Goal: Task Accomplishment & Management: Use online tool/utility

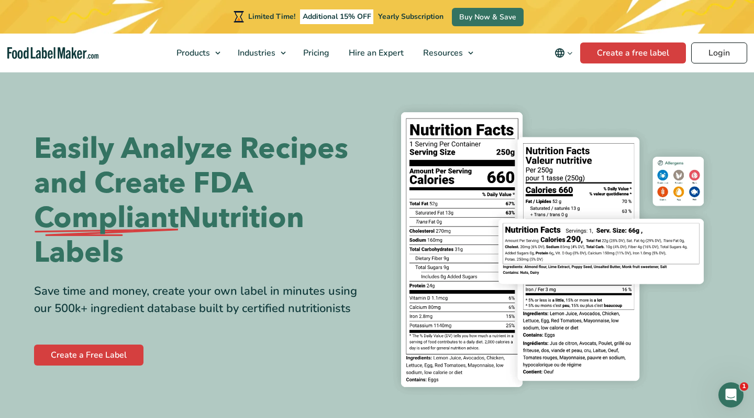
click at [727, 55] on link "Login" at bounding box center [720, 52] width 56 height 21
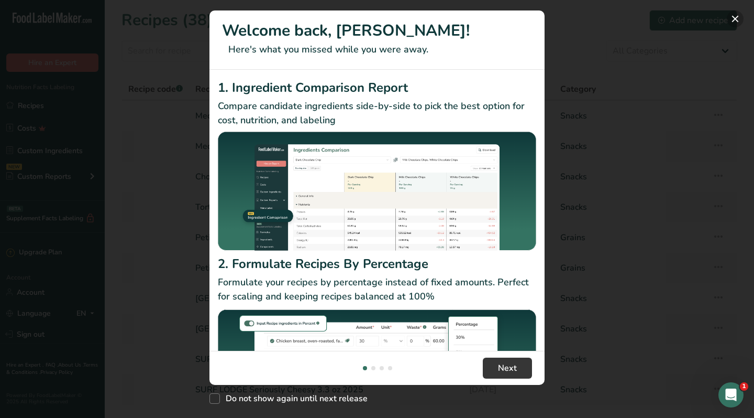
click at [737, 16] on button "New Features" at bounding box center [735, 18] width 17 height 17
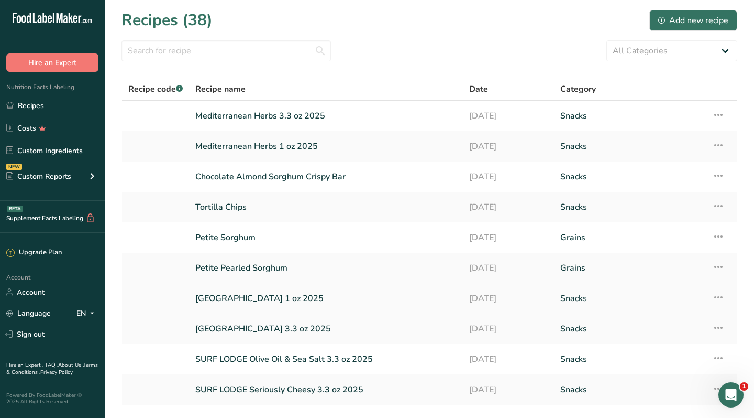
click at [249, 301] on link "[GEOGRAPHIC_DATA] 1 oz 2025" at bounding box center [325, 298] width 261 height 22
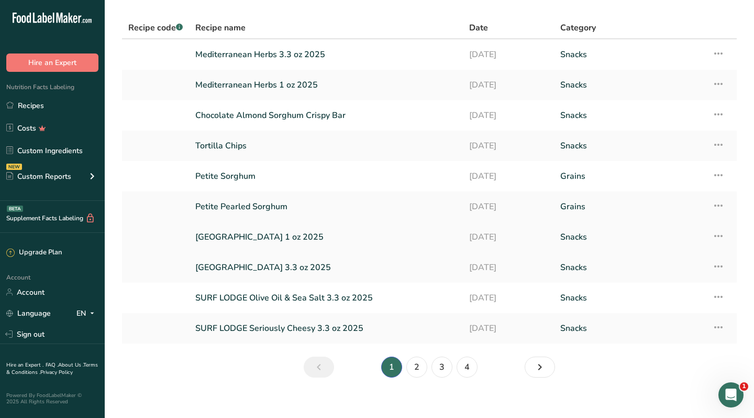
scroll to position [62, 0]
click at [232, 267] on link "[GEOGRAPHIC_DATA] 3.3 oz 2025" at bounding box center [325, 267] width 261 height 22
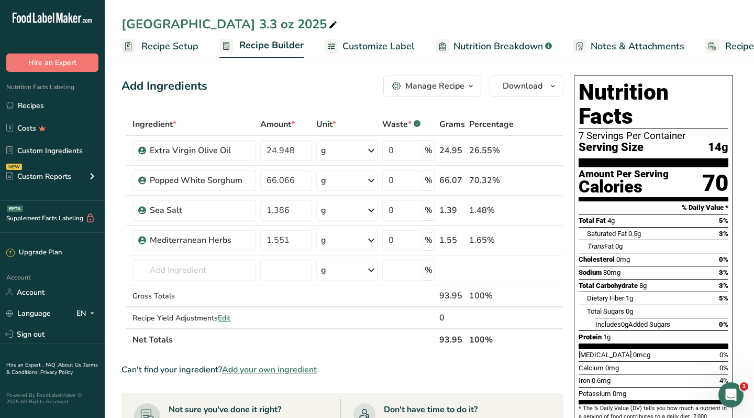
scroll to position [39, 0]
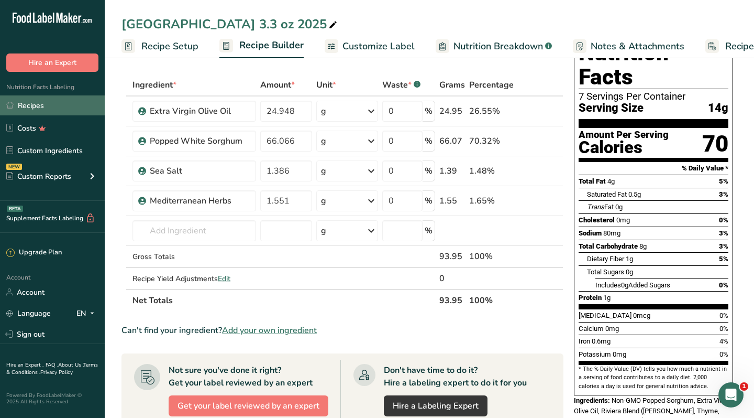
click at [33, 108] on link "Recipes" at bounding box center [52, 105] width 105 height 20
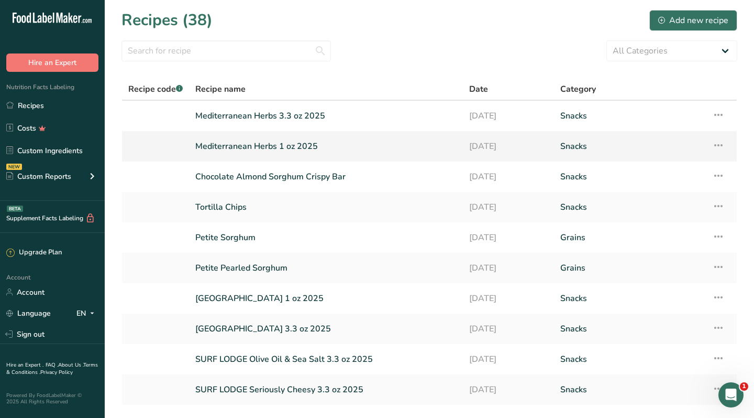
click at [225, 145] on link "Mediterranean Herbs 1 oz 2025" at bounding box center [325, 146] width 261 height 22
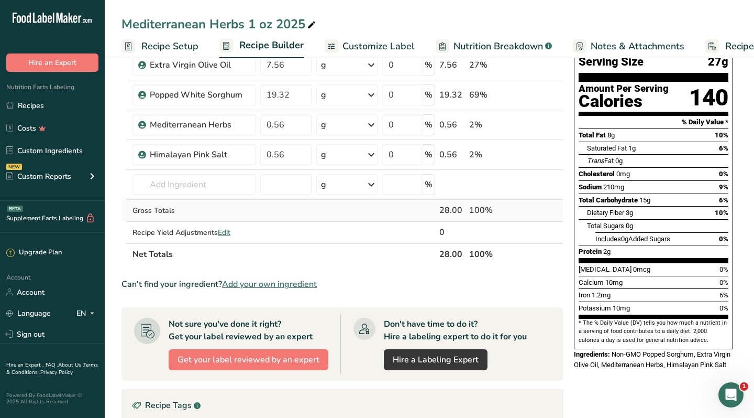
scroll to position [84, 0]
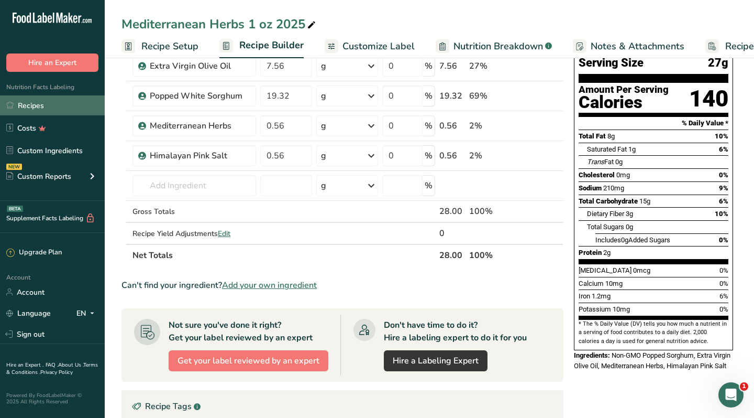
click at [95, 107] on link "Recipes" at bounding box center [52, 105] width 105 height 20
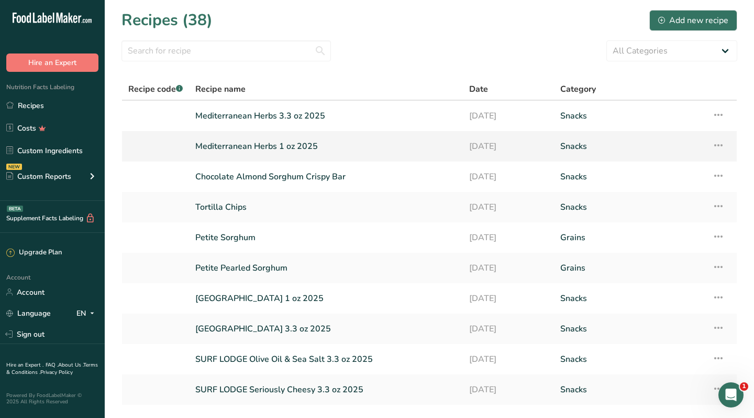
click at [223, 148] on link "Mediterranean Herbs 1 oz 2025" at bounding box center [325, 146] width 261 height 22
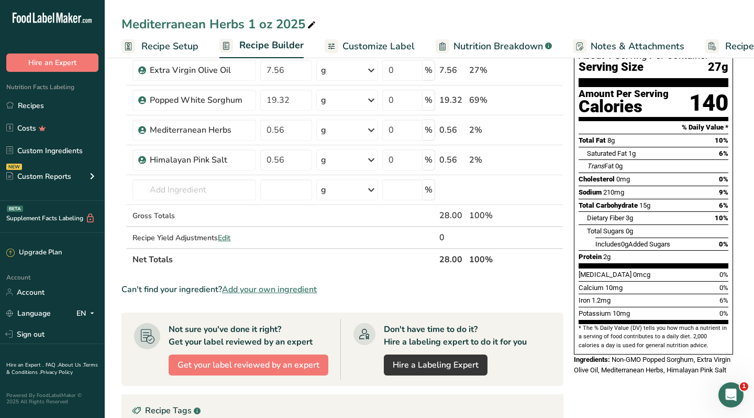
scroll to position [83, 0]
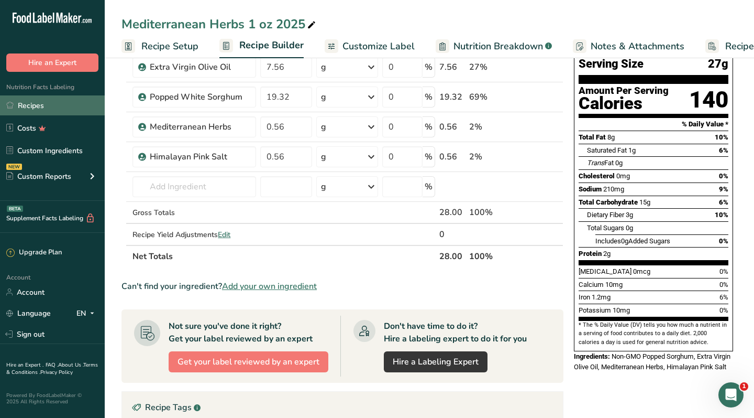
click at [50, 105] on link "Recipes" at bounding box center [52, 105] width 105 height 20
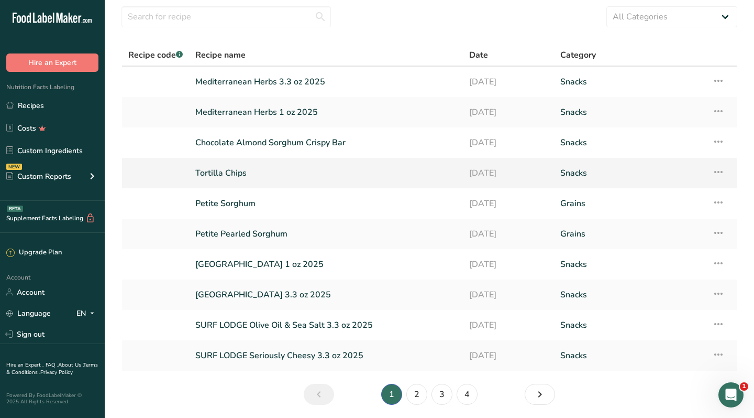
scroll to position [41, 0]
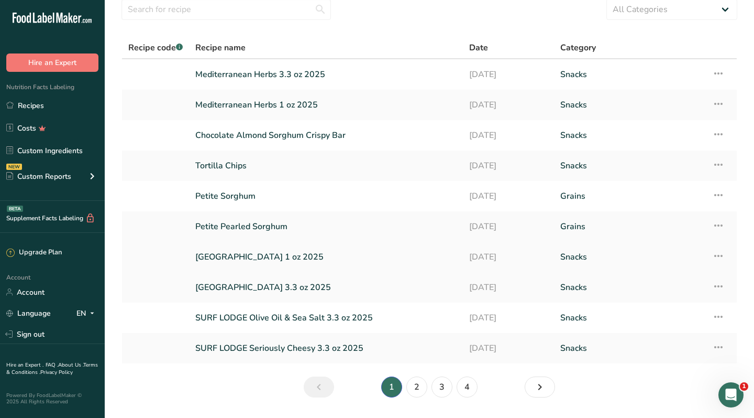
click at [271, 254] on link "[GEOGRAPHIC_DATA] 1 oz 2025" at bounding box center [325, 257] width 261 height 22
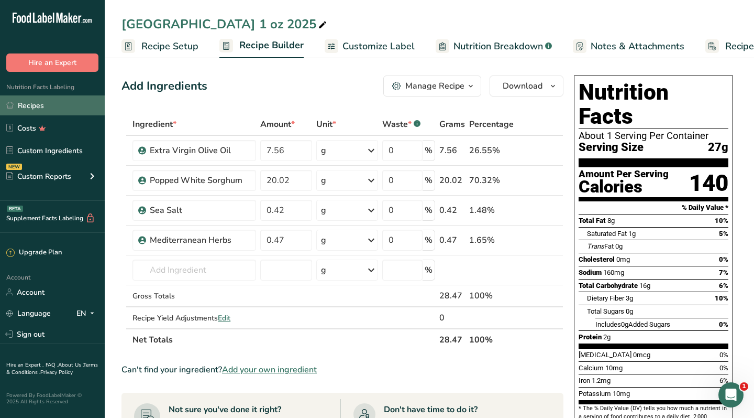
click at [44, 112] on link "Recipes" at bounding box center [52, 105] width 105 height 20
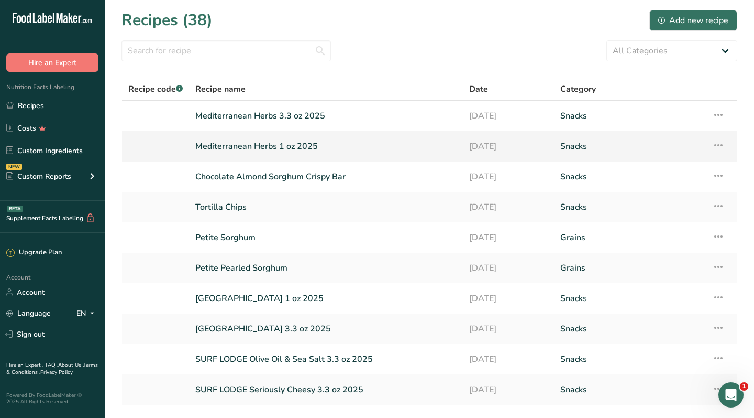
click at [170, 143] on link at bounding box center [155, 146] width 54 height 22
click at [232, 110] on link "Mediterranean Herbs 3.3 oz 2025" at bounding box center [325, 116] width 261 height 22
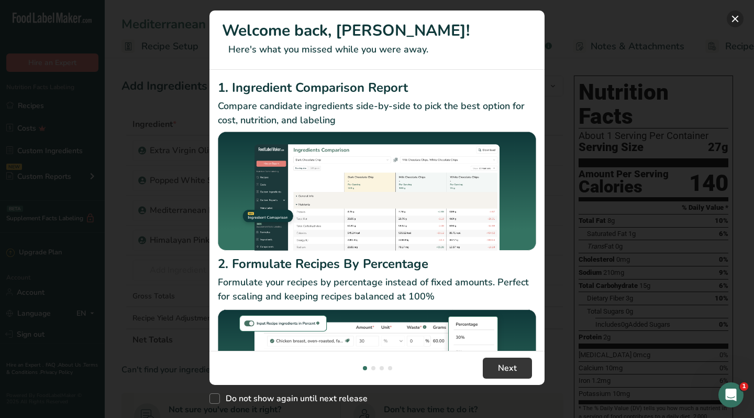
click at [739, 17] on button "New Features" at bounding box center [735, 18] width 17 height 17
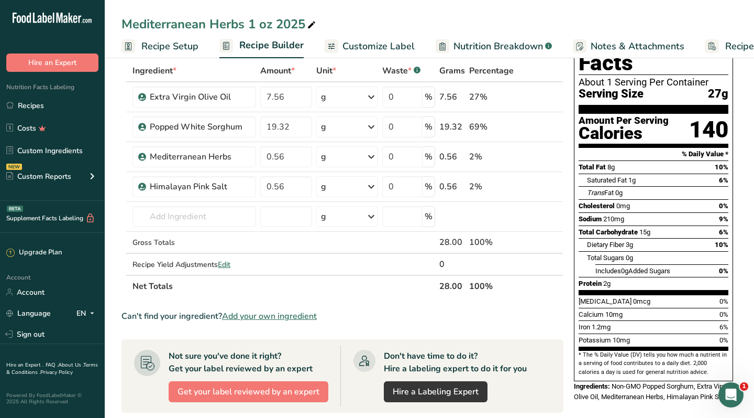
scroll to position [42, 0]
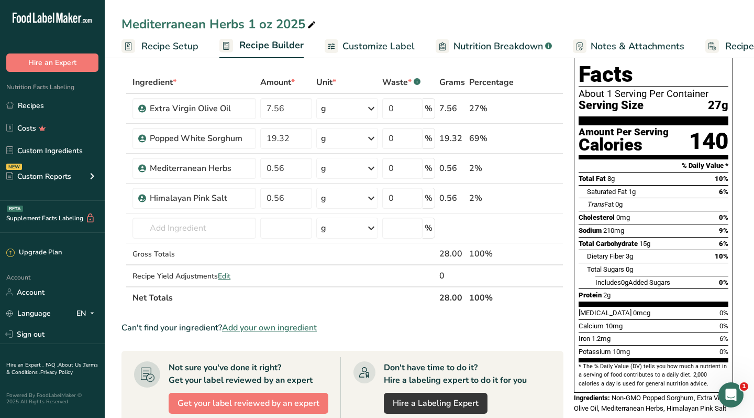
click at [387, 47] on span "Customize Label" at bounding box center [379, 46] width 72 height 14
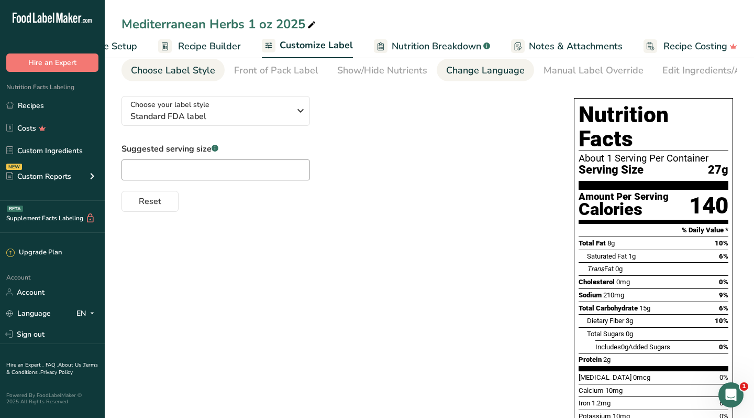
click at [499, 75] on div "Change Language" at bounding box center [485, 70] width 79 height 14
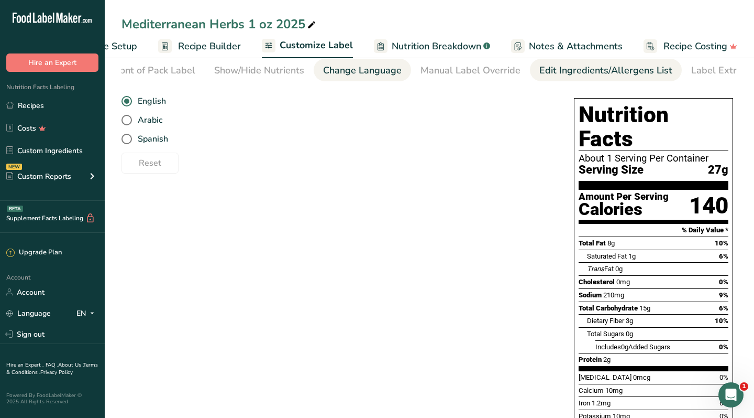
scroll to position [0, 145]
click at [608, 68] on div "Edit Ingredients/Allergens List" at bounding box center [584, 70] width 133 height 14
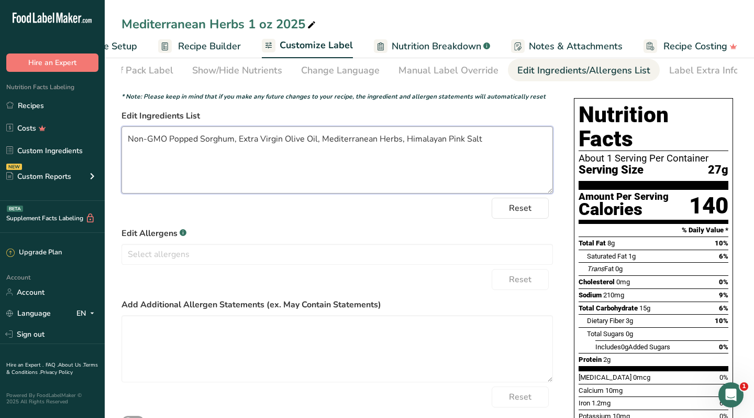
click at [396, 139] on textarea "Non-GMO Popped Sorghum, Extra Virgin Olive Oil, Mediterranean Herbs, Himalayan …" at bounding box center [338, 159] width 432 height 67
drag, startPoint x: 401, startPoint y: 139, endPoint x: 322, endPoint y: 136, distance: 79.2
click at [322, 136] on textarea "Non-GMO Popped Sorghum, Extra Virgin Olive Oil, Mediterranean Herbs, Himalayan …" at bounding box center [338, 159] width 432 height 67
paste textarea "Blend (Rosemary, Thyme, Oregano, Silk Chili)"
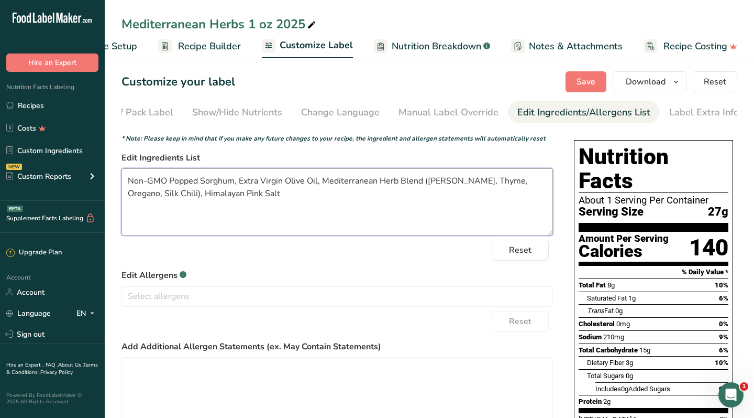
scroll to position [0, 0]
type textarea "Non-GMO Popped Sorghum, Extra Virgin Olive Oil, Mediterranean Herb Blend (Rosem…"
click at [586, 78] on span "Save" at bounding box center [586, 81] width 19 height 13
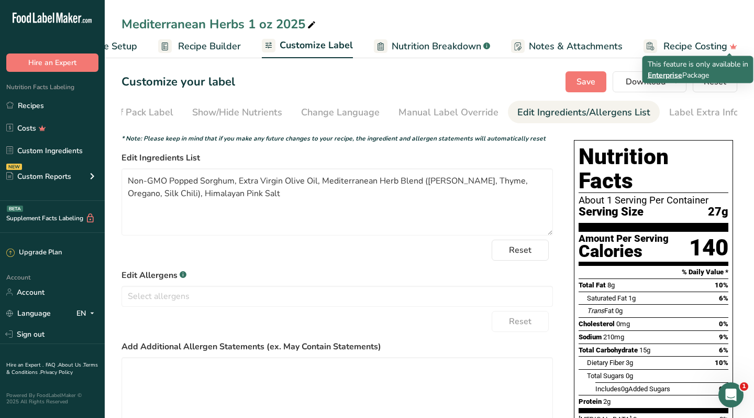
click at [661, 78] on span "Enterprise" at bounding box center [665, 75] width 35 height 10
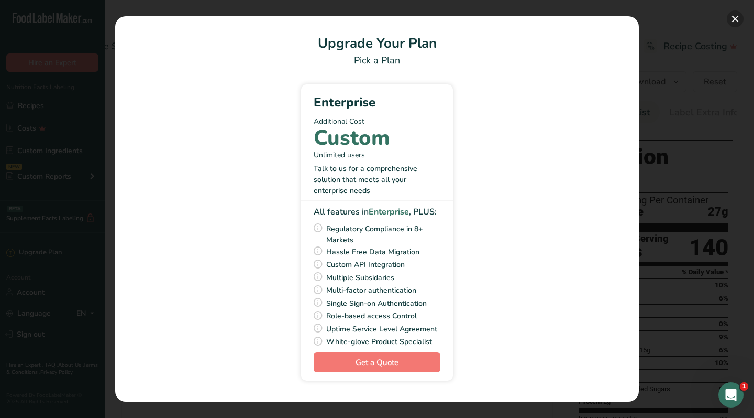
click at [732, 16] on button "Pick Your Pricing Plan Modal" at bounding box center [735, 18] width 17 height 17
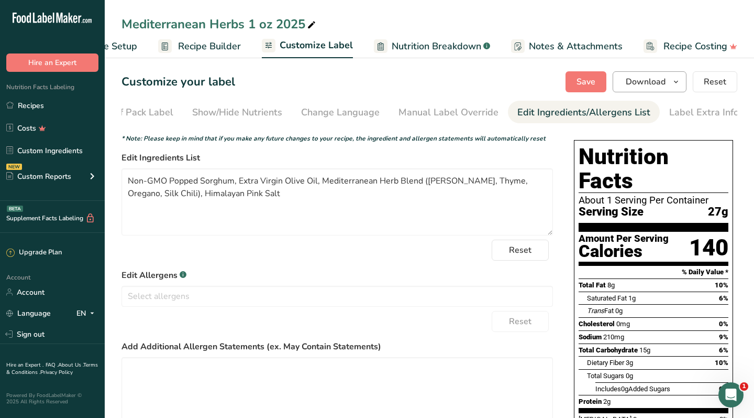
click at [639, 80] on span "Download" at bounding box center [646, 81] width 40 height 13
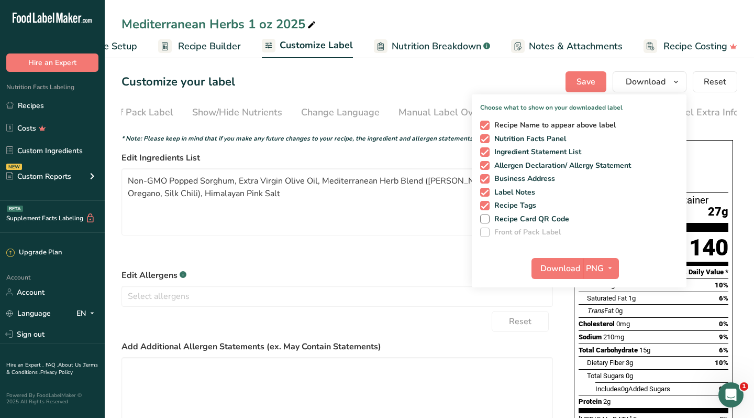
click at [485, 125] on span at bounding box center [484, 125] width 9 height 9
click at [485, 125] on input "Recipe Name to appear above label" at bounding box center [483, 125] width 7 height 7
checkbox input "false"
click at [561, 265] on span "Download" at bounding box center [561, 268] width 40 height 13
click at [358, 197] on textarea "Non-GMO Popped Sorghum, Extra Virgin Olive Oil, Mediterranean Herb Blend (Rosem…" at bounding box center [338, 201] width 432 height 67
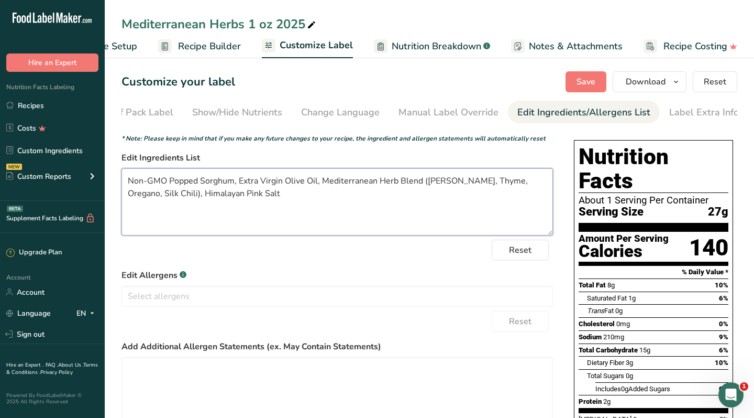
drag, startPoint x: 272, startPoint y: 197, endPoint x: 170, endPoint y: 193, distance: 102.3
click at [170, 193] on textarea "Non-GMO Popped Sorghum, Extra Virgin Olive Oil, Mediterranean Herb Blend (Rosem…" at bounding box center [338, 201] width 432 height 67
click at [321, 183] on textarea "Non-GMO Popped Sorghum, Extra Virgin Olive Oil, Mediterranean Herb Blend (Rosem…" at bounding box center [338, 201] width 432 height 67
paste textarea "Himalayan Pink Salt"
click at [585, 71] on section "Customize your label Save Download Choose what to show on your downloaded label…" at bounding box center [430, 310] width 650 height 513
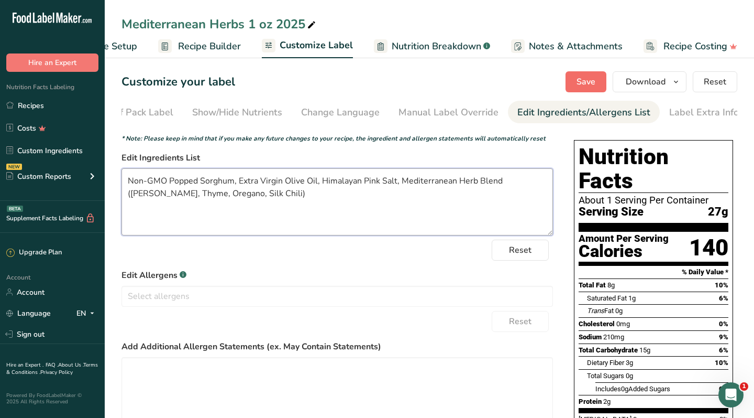
type textarea "Non-GMO Popped Sorghum, Extra Virgin Olive Oil, Himalayan Pink Salt, Mediterran…"
click at [585, 76] on span "Save" at bounding box center [586, 81] width 19 height 13
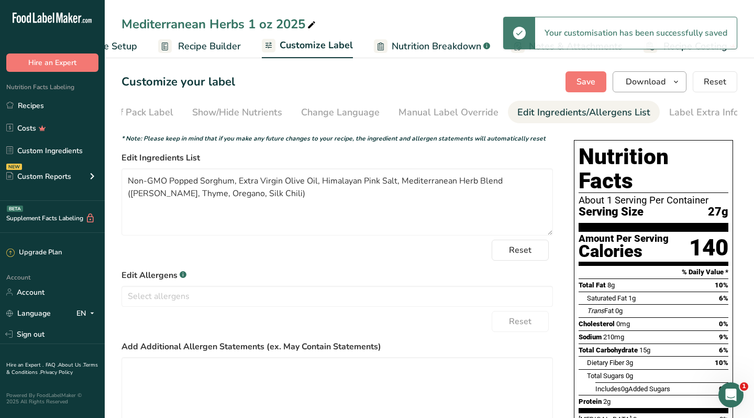
click at [681, 81] on icon "button" at bounding box center [676, 81] width 8 height 13
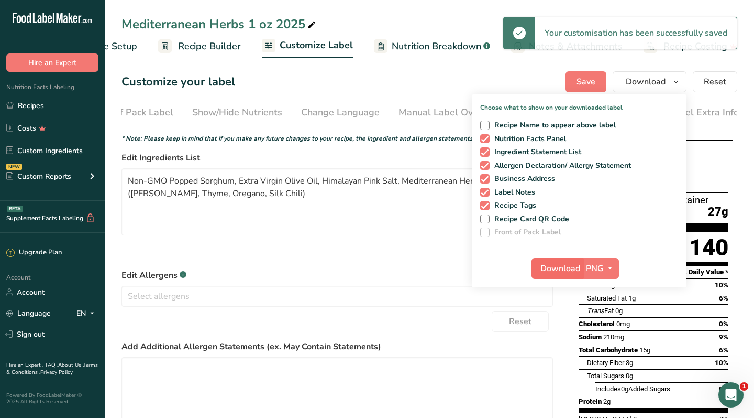
click at [564, 267] on span "Download" at bounding box center [561, 268] width 40 height 13
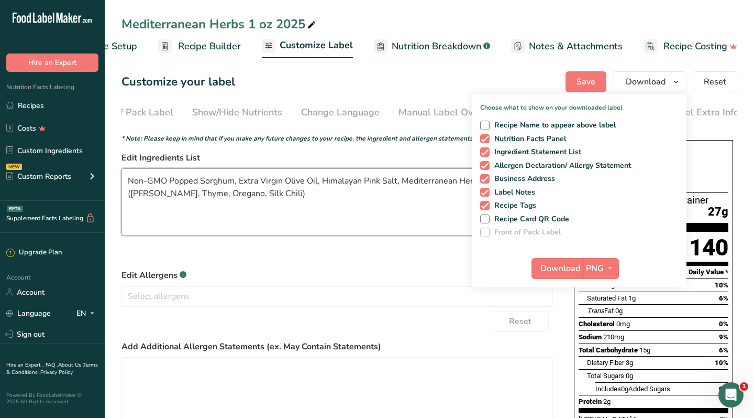
click at [402, 185] on textarea "Non-GMO Popped Sorghum, Extra Virgin Olive Oil, Himalayan Pink Salt, Mediterran…" at bounding box center [338, 201] width 432 height 67
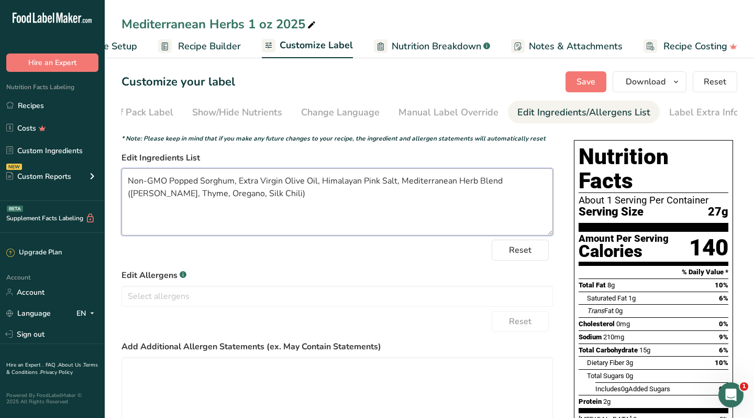
drag, startPoint x: 401, startPoint y: 184, endPoint x: 243, endPoint y: 194, distance: 159.1
click at [243, 194] on textarea "Non-GMO Popped Sorghum, Extra Virgin Olive Oil, Himalayan Pink Salt, Mediterran…" at bounding box center [338, 201] width 432 height 67
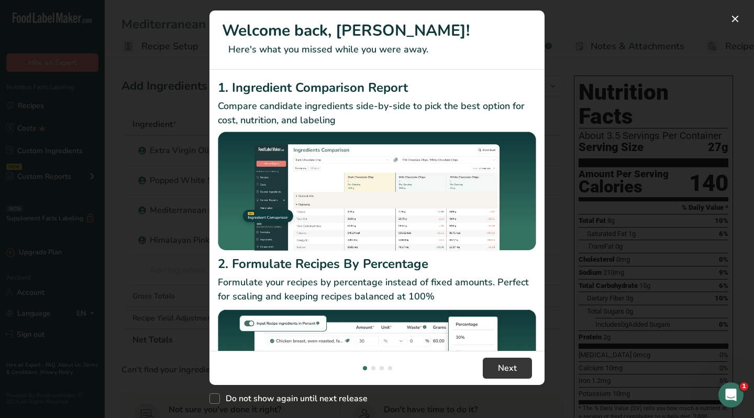
click at [606, 173] on div "New Features" at bounding box center [377, 209] width 754 height 418
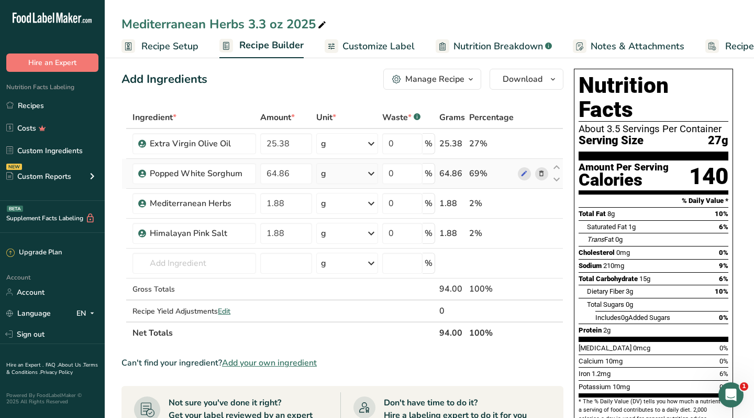
scroll to position [7, 0]
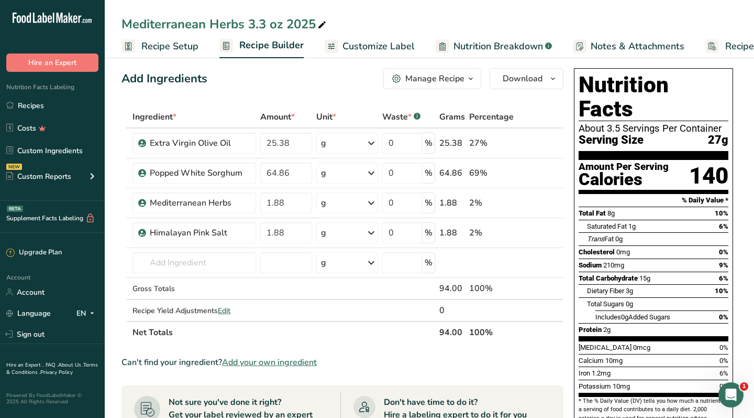
click at [384, 52] on span "Customize Label" at bounding box center [379, 46] width 72 height 14
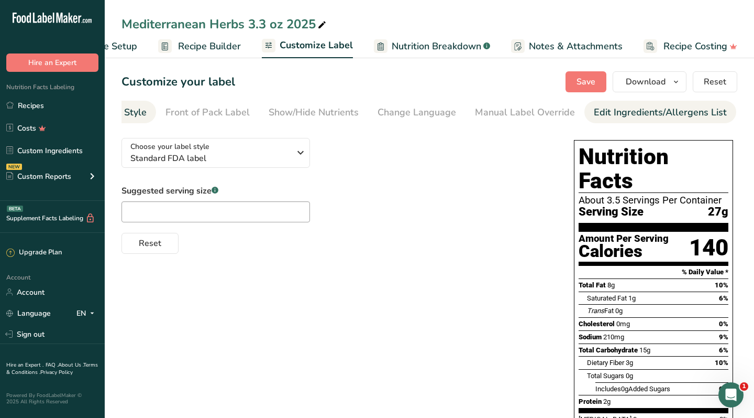
click at [602, 111] on div "Edit Ingredients/Allergens List" at bounding box center [660, 112] width 133 height 14
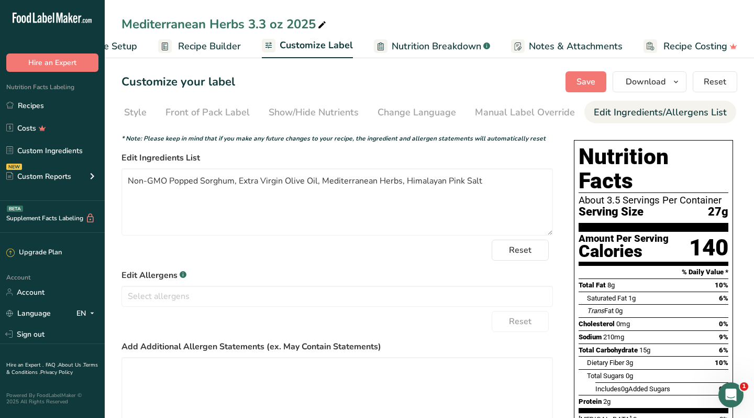
scroll to position [0, 145]
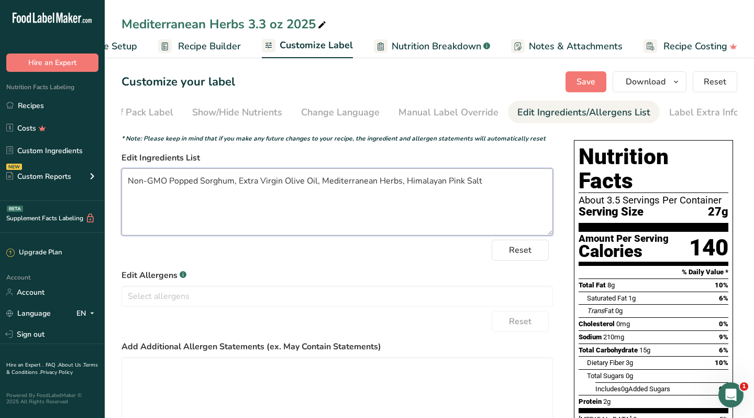
drag, startPoint x: 322, startPoint y: 180, endPoint x: 400, endPoint y: 181, distance: 77.6
click at [400, 181] on textarea "Non-GMO Popped Sorghum, Extra Virgin Olive Oil, Mediterranean Herbs, Himalayan …" at bounding box center [338, 201] width 432 height 67
paste textarea "Blend (Rosemary, Thyme, Oregano, Silk Chili)"
type textarea "Non-GMO Popped Sorghum, Extra Virgin Olive Oil, Mediterranean Herb Blend (Rosem…"
click at [597, 75] on button "Save" at bounding box center [586, 81] width 41 height 21
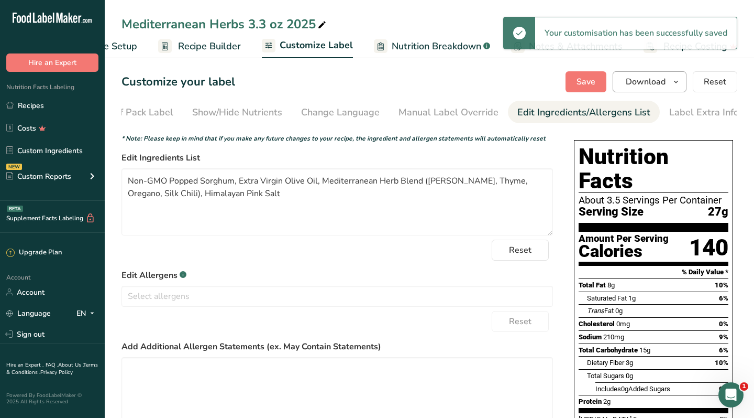
click at [653, 80] on span "Download" at bounding box center [646, 81] width 40 height 13
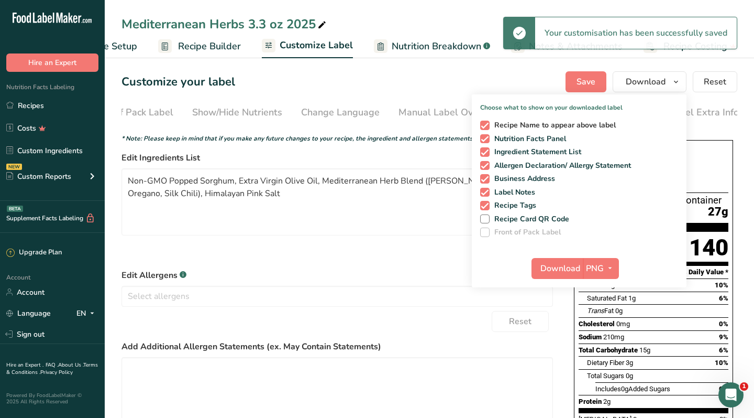
click at [485, 123] on span at bounding box center [484, 125] width 9 height 9
click at [485, 123] on input "Recipe Name to appear above label" at bounding box center [483, 125] width 7 height 7
checkbox input "false"
click at [573, 267] on span "Download" at bounding box center [561, 268] width 40 height 13
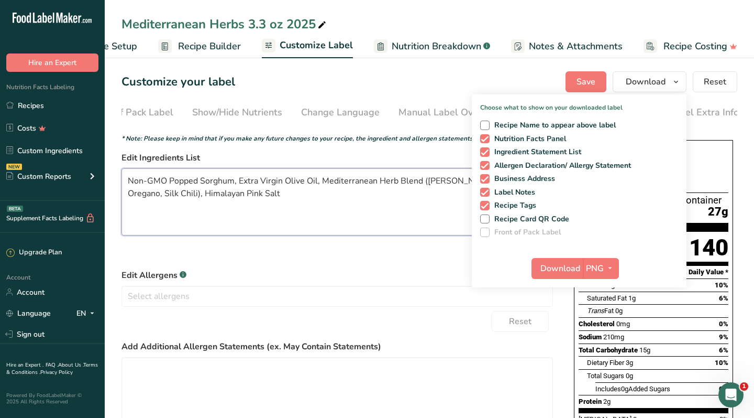
click at [326, 181] on textarea "Non-GMO Popped Sorghum, Extra Virgin Olive Oil, Mediterranean Herb Blend (Rosem…" at bounding box center [338, 201] width 432 height 67
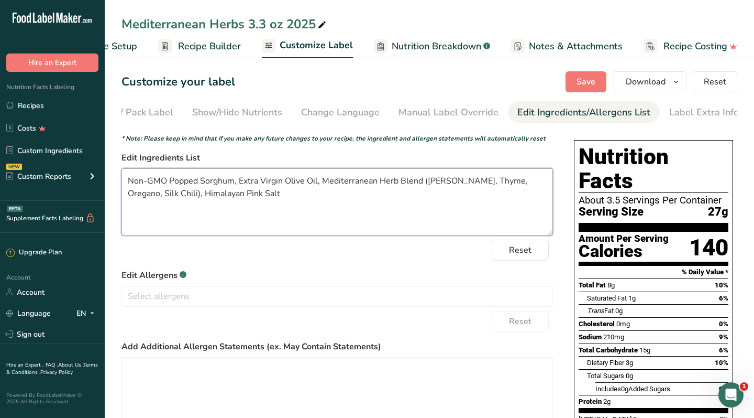
drag, startPoint x: 323, startPoint y: 182, endPoint x: 163, endPoint y: 198, distance: 160.1
click at [163, 198] on textarea "Non-GMO Popped Sorghum, Extra Virgin Olive Oil, Mediterranean Herb Blend (Rosem…" at bounding box center [338, 201] width 432 height 67
click at [410, 184] on textarea "Non-GMO Popped Sorghum, Extra Virgin Olive Oil, Himalayan Pink Salt" at bounding box center [338, 201] width 432 height 67
paste textarea "Mediterranean Herb Blend (Rosemary, Thyme, Oregano, Silk Chili)"
type textarea "Non-GMO Popped Sorghum, Extra Virgin Olive Oil, Himalayan Pink Salt, Mediterran…"
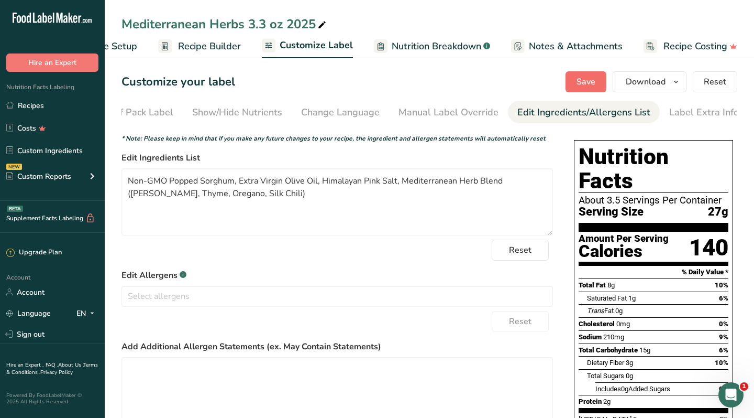
click at [585, 80] on span "Save" at bounding box center [586, 81] width 19 height 13
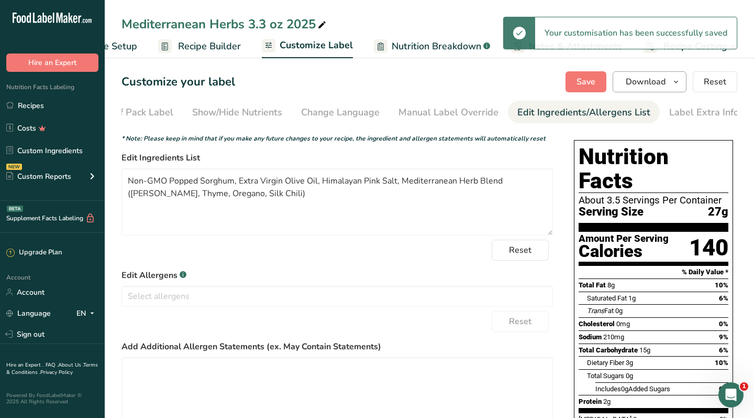
click at [674, 77] on icon "button" at bounding box center [676, 81] width 8 height 13
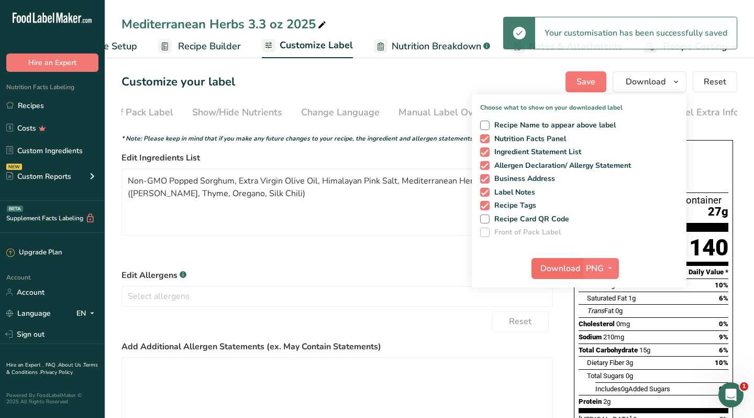
click at [562, 268] on span "Download" at bounding box center [561, 268] width 40 height 13
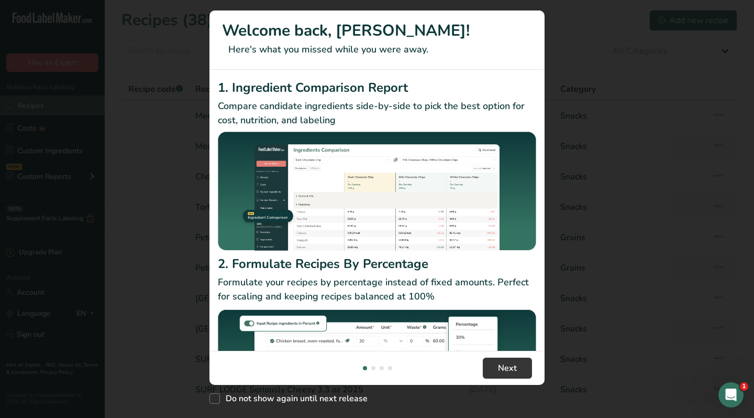
click at [28, 105] on div "New Features" at bounding box center [377, 209] width 754 height 418
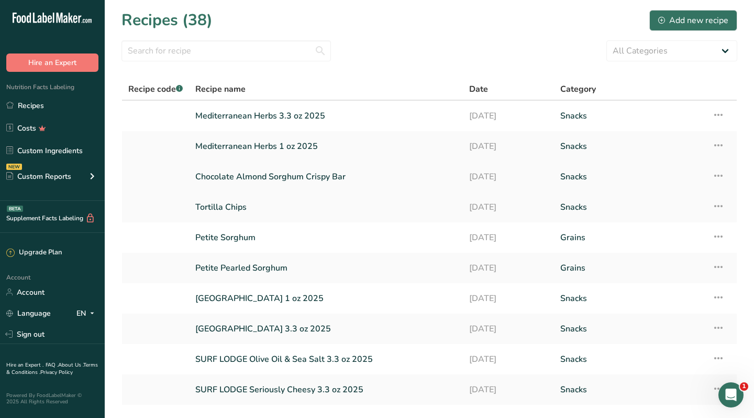
scroll to position [39, 0]
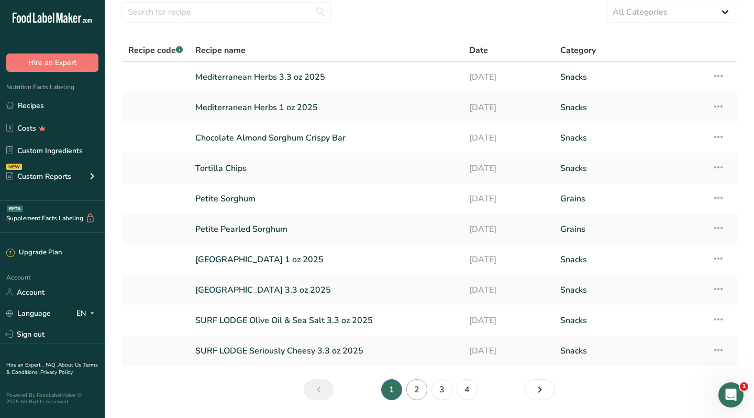
click at [418, 387] on link "2" at bounding box center [417, 389] width 21 height 21
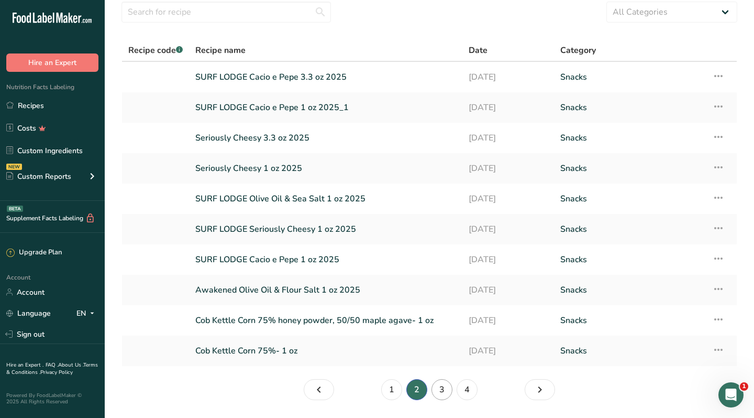
click at [446, 390] on link "3" at bounding box center [442, 389] width 21 height 21
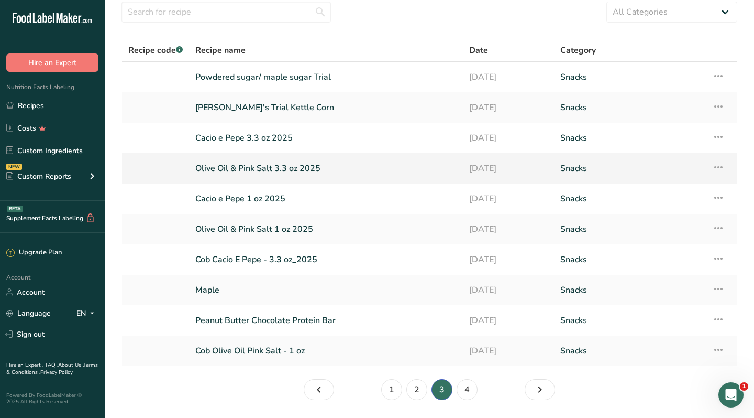
click at [276, 165] on link "Olive Oil & Pink Salt 3.3 oz 2025" at bounding box center [325, 168] width 261 height 22
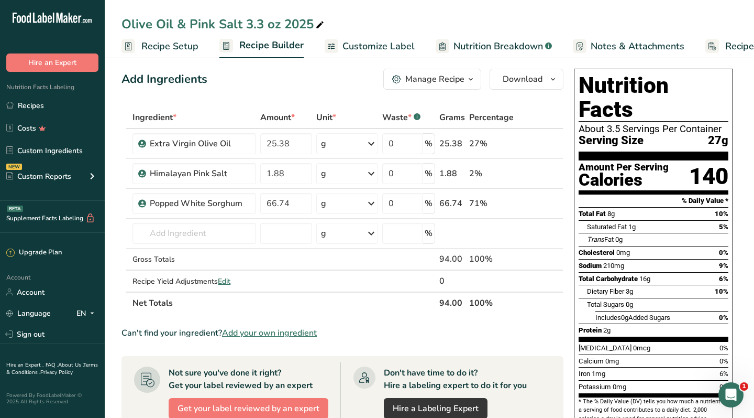
scroll to position [9, 0]
